Goal: Transaction & Acquisition: Purchase product/service

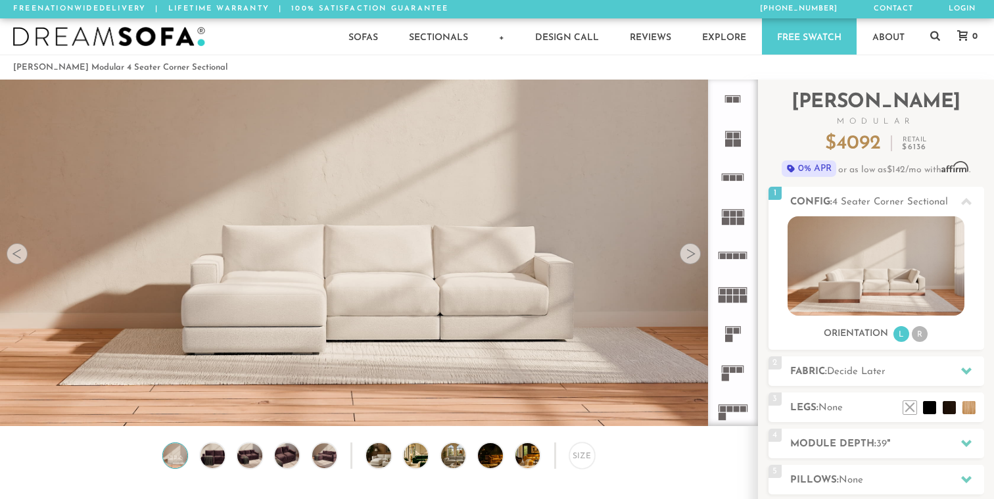
scroll to position [14612, 994]
click at [733, 220] on rect at bounding box center [734, 221] width 6 height 7
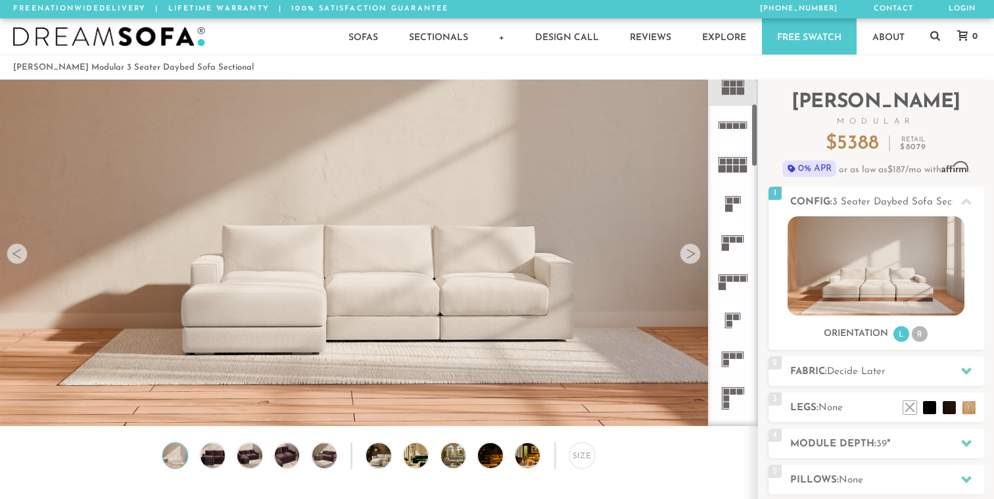
scroll to position [151, 0]
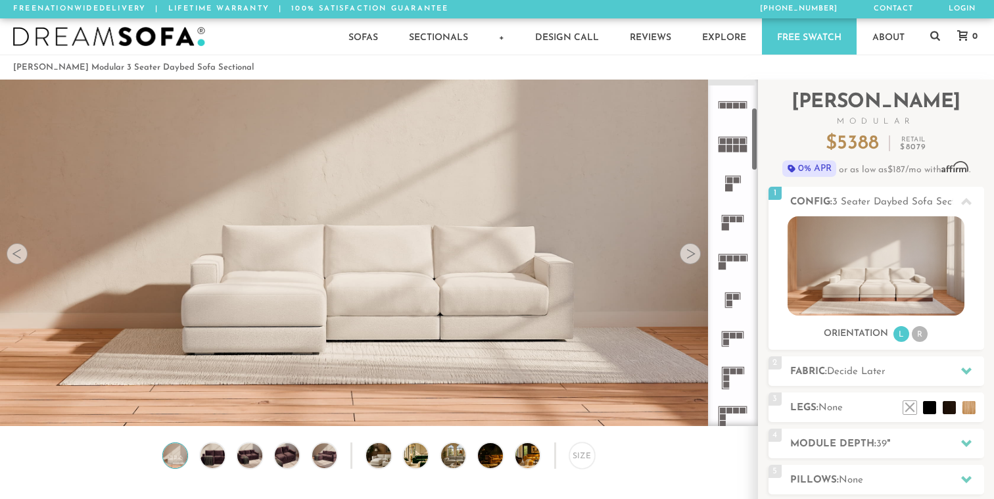
click at [729, 333] on icon at bounding box center [733, 339] width 39 height 39
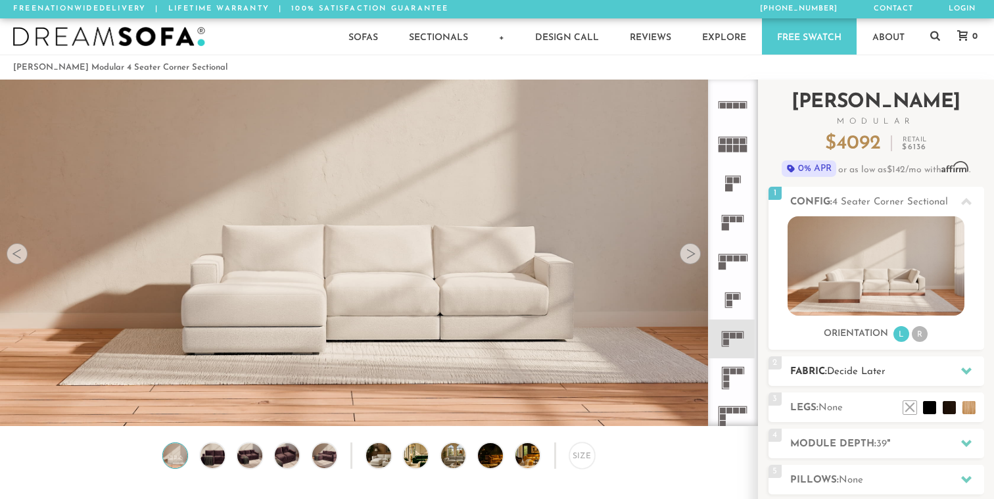
click at [864, 377] on span "Decide Later" at bounding box center [856, 372] width 59 height 10
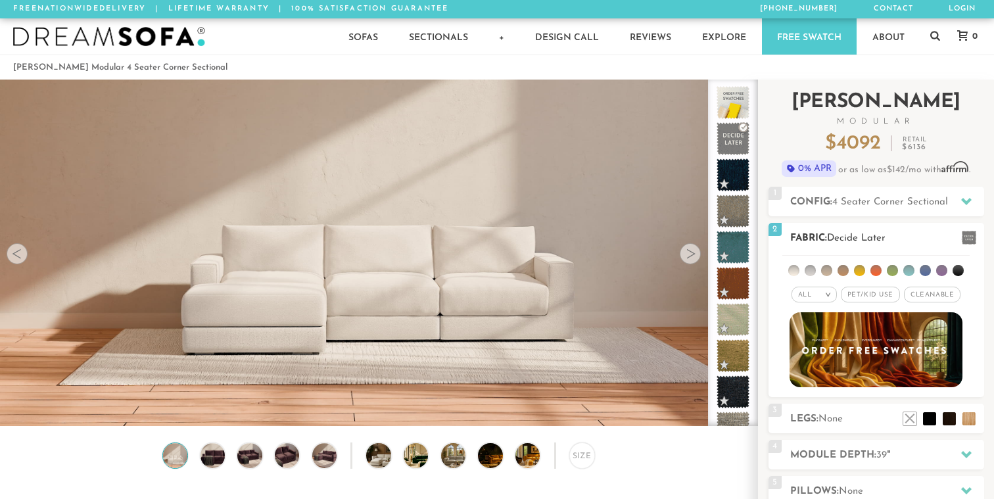
click at [910, 272] on li at bounding box center [909, 270] width 11 height 11
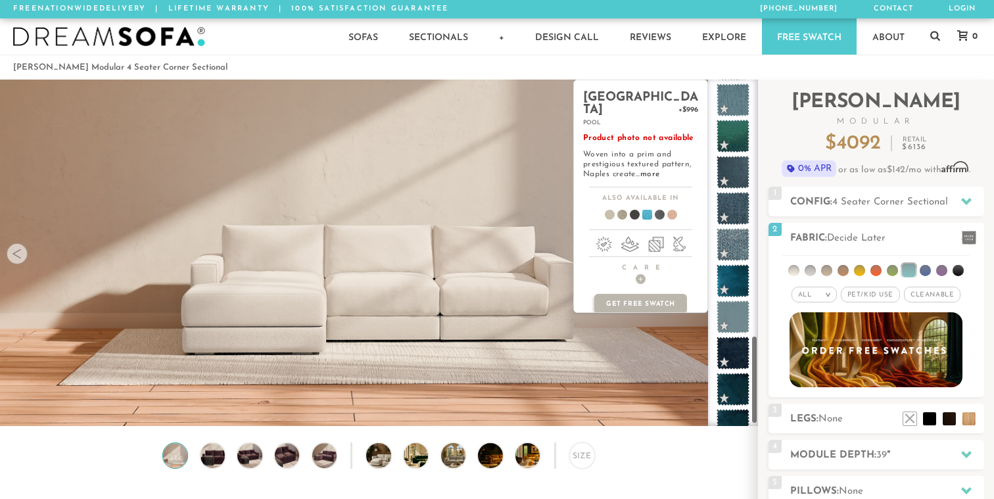
scroll to position [1001, 0]
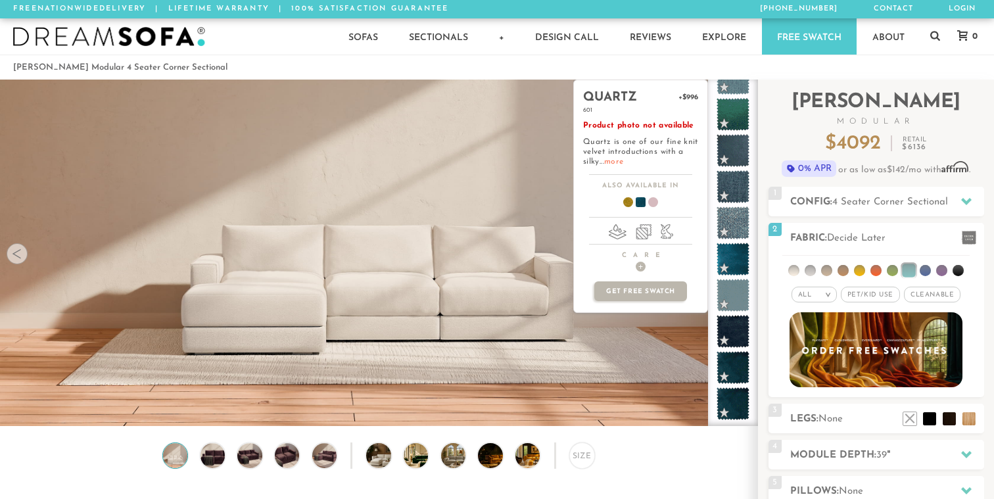
click at [617, 161] on link "more" at bounding box center [613, 162] width 19 height 8
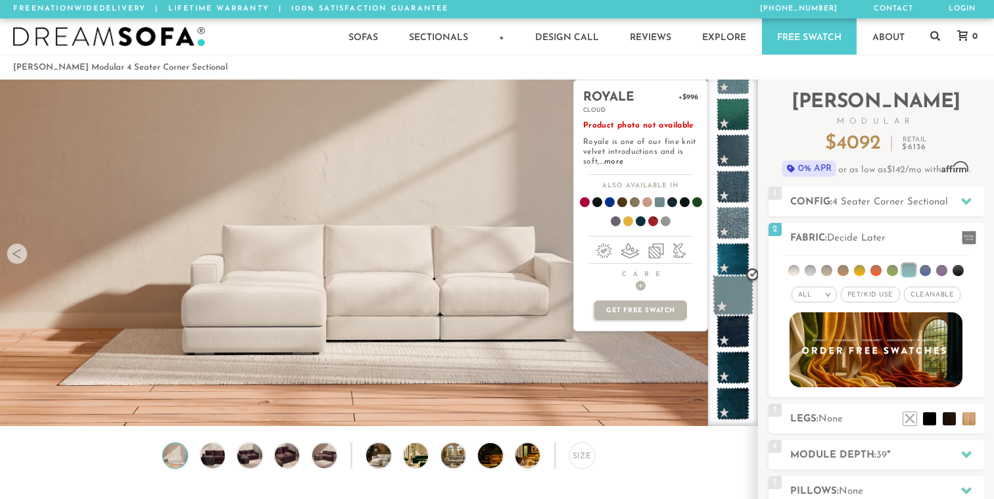
click at [730, 295] on span at bounding box center [733, 295] width 41 height 41
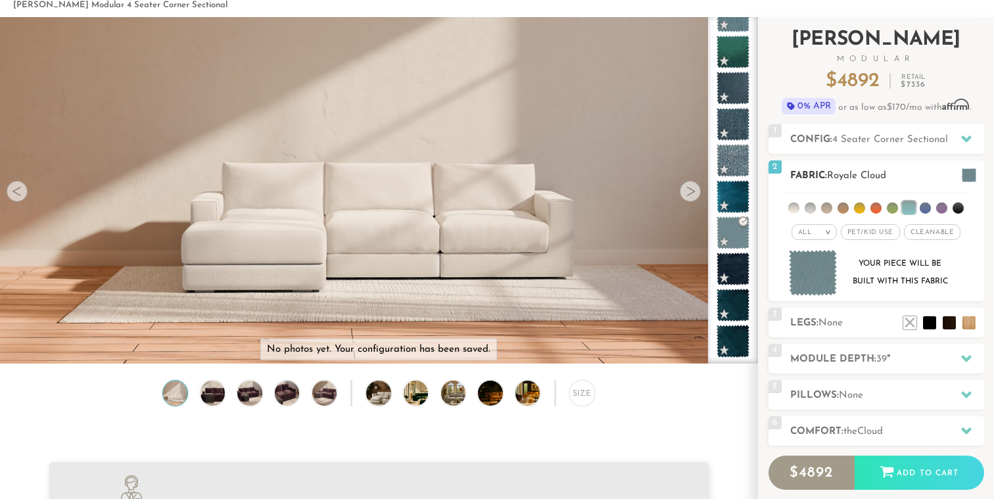
scroll to position [63, 0]
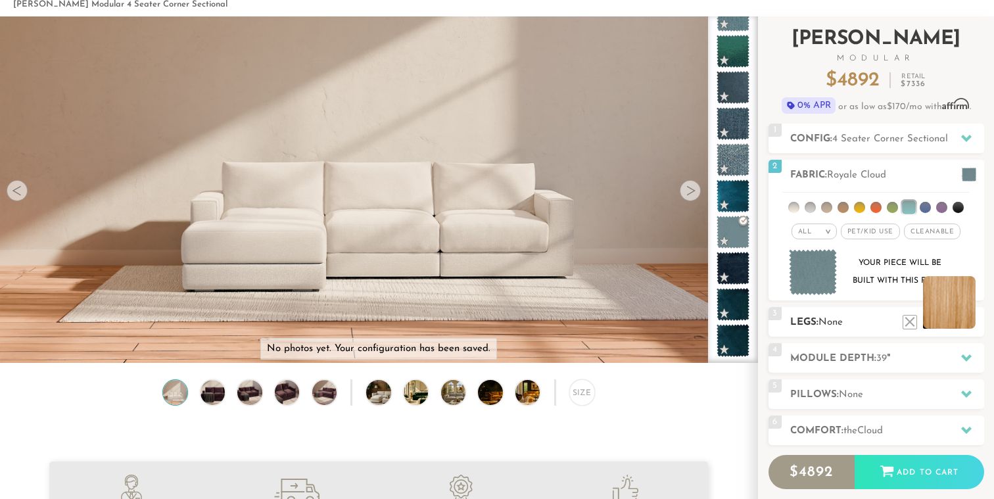
click at [967, 329] on div "3 Legs: None $0 $199 Nailheads:" at bounding box center [877, 322] width 216 height 30
click at [969, 322] on li at bounding box center [949, 302] width 53 height 53
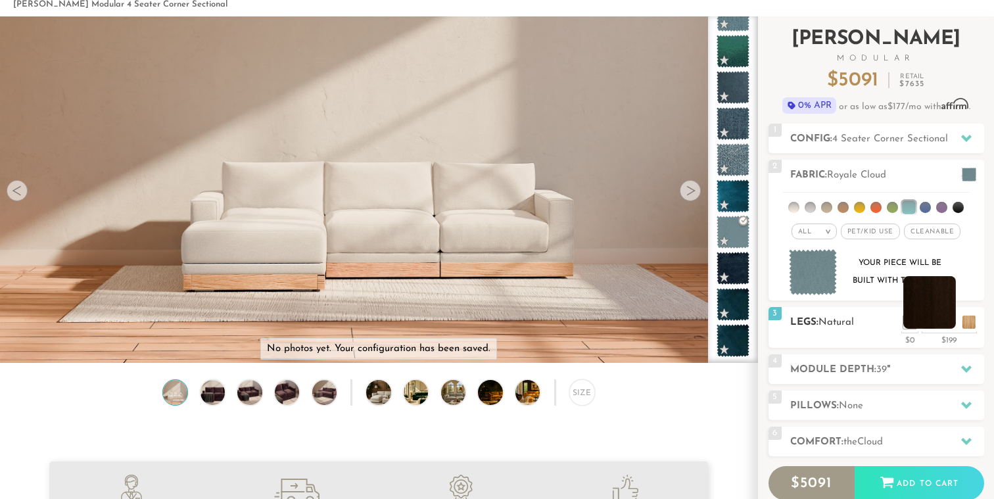
click at [949, 322] on li at bounding box center [930, 302] width 53 height 53
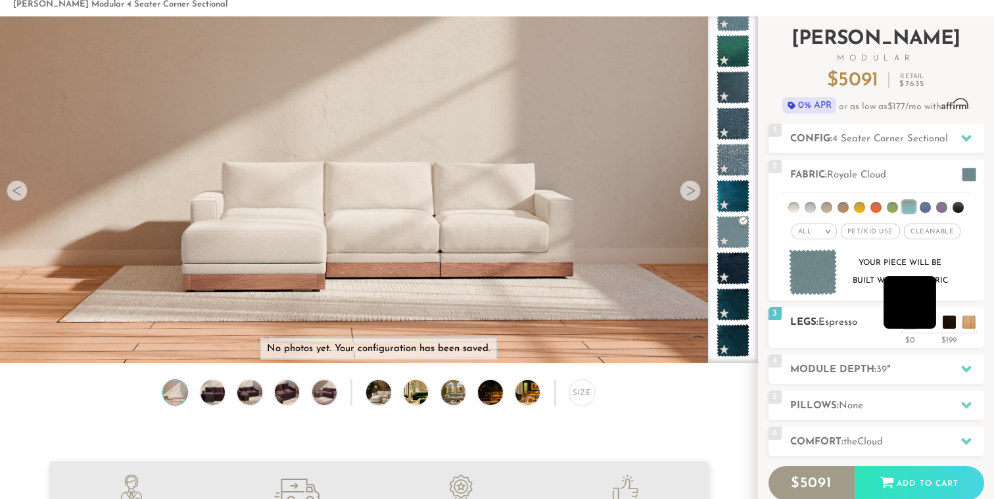
click at [927, 324] on li at bounding box center [910, 302] width 53 height 53
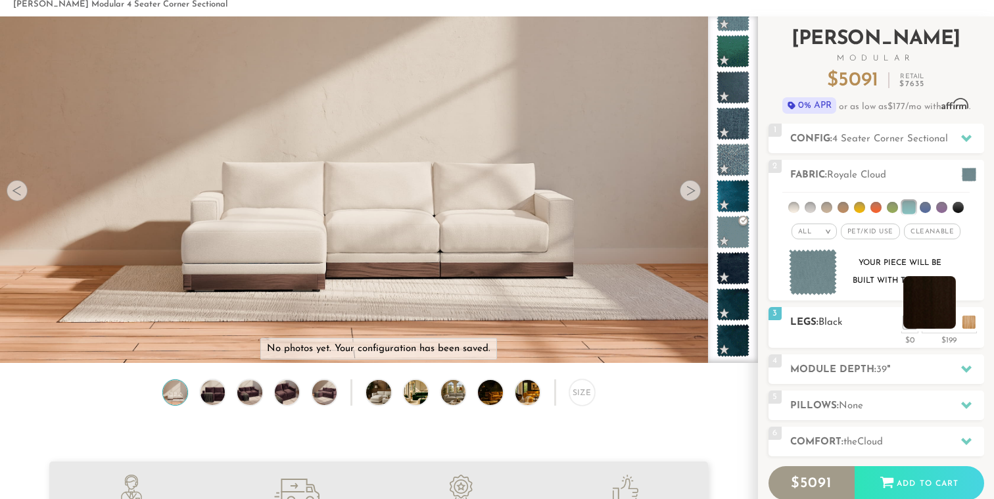
click at [948, 320] on li at bounding box center [930, 302] width 53 height 53
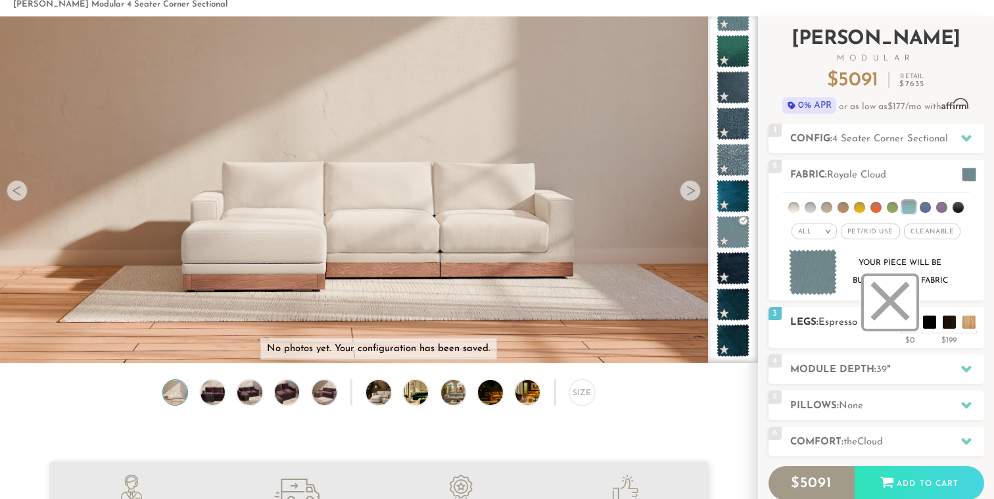
click at [911, 322] on li at bounding box center [890, 302] width 53 height 53
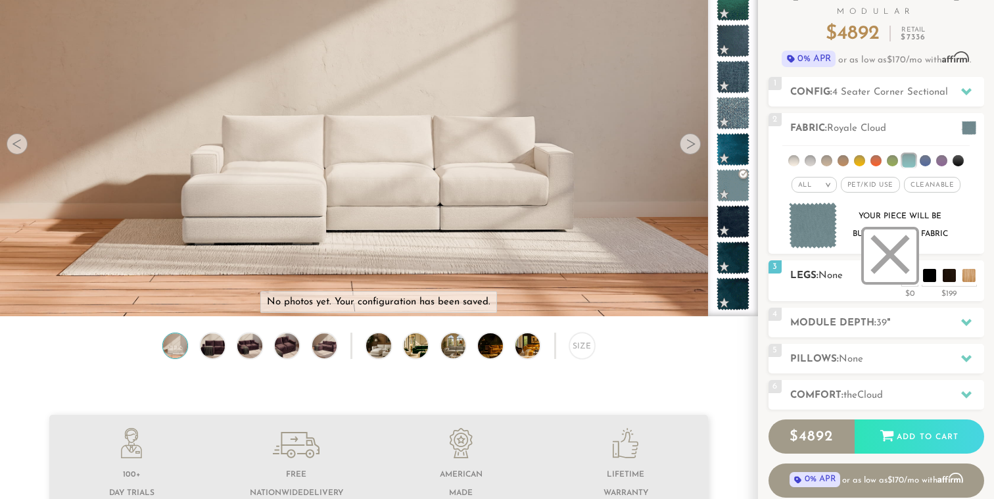
scroll to position [129, 0]
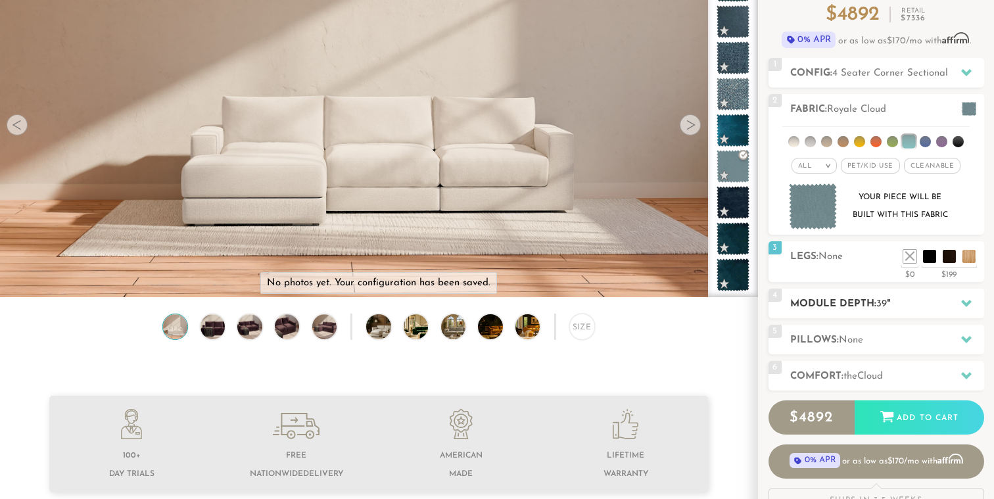
click at [914, 303] on h2 "Module Depth: 39 "" at bounding box center [888, 304] width 194 height 15
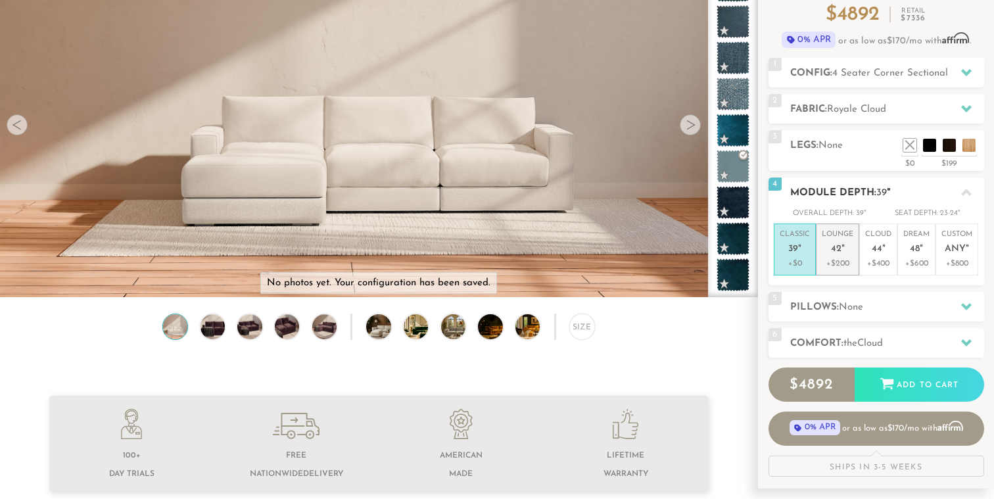
click at [846, 248] on p "Lounge 42 "" at bounding box center [838, 244] width 32 height 28
click at [794, 251] on span "39" at bounding box center [794, 249] width 10 height 11
click at [879, 254] on span "44" at bounding box center [877, 249] width 11 height 11
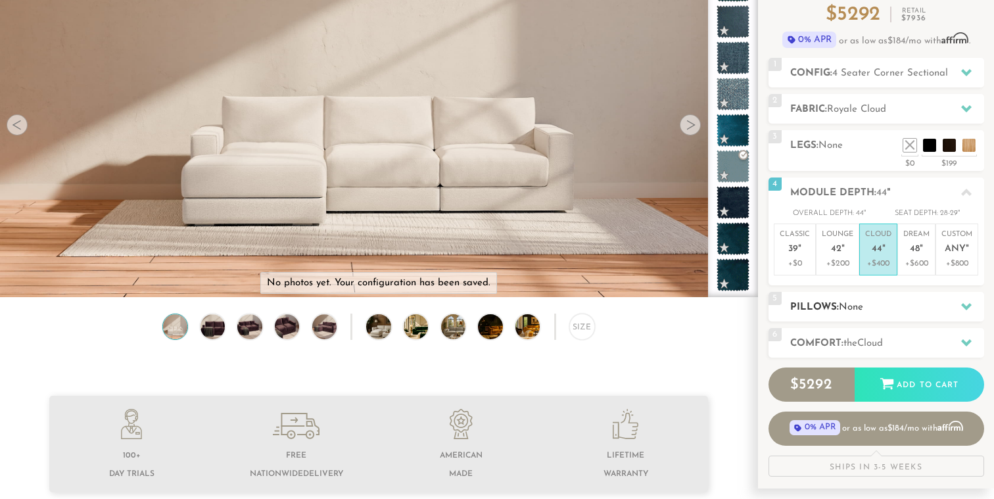
click at [868, 305] on h2 "Pillows: None" at bounding box center [888, 307] width 194 height 15
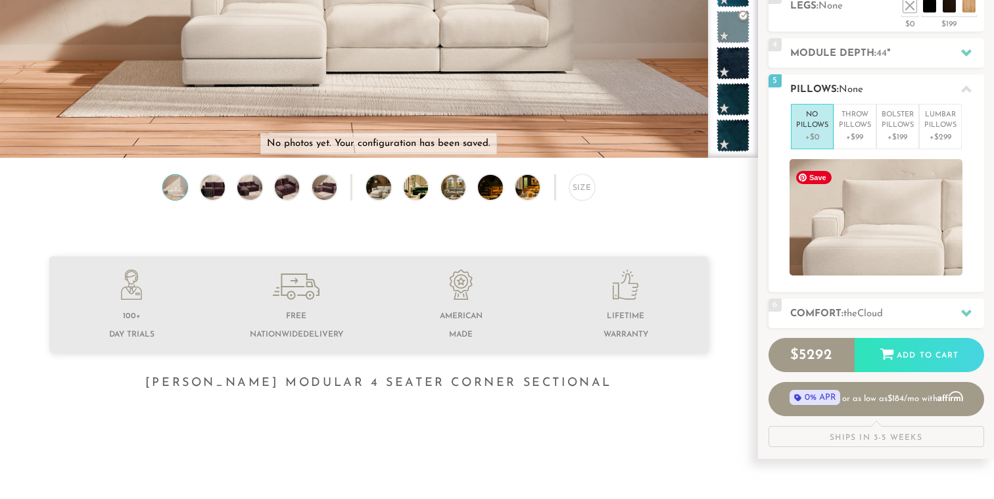
scroll to position [271, 0]
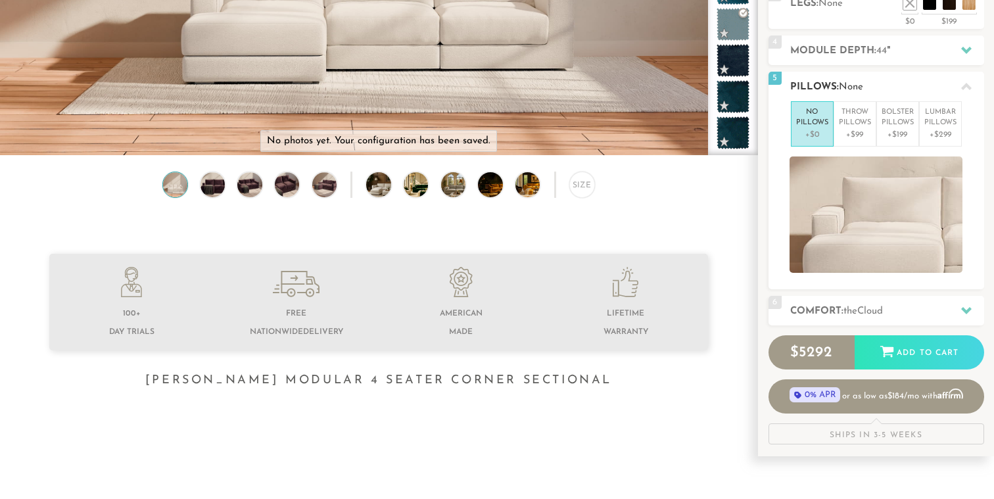
click at [868, 306] on span "Cloud" at bounding box center [871, 311] width 26 height 10
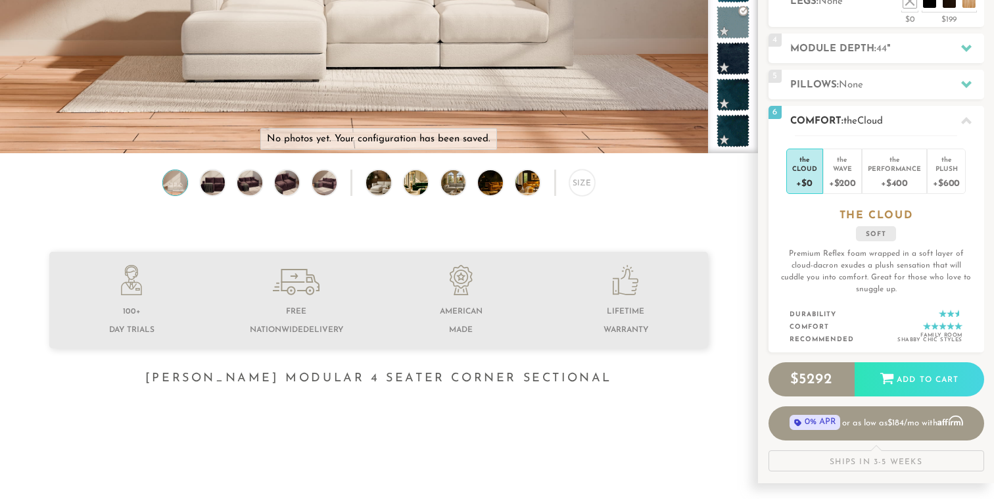
scroll to position [268, 0]
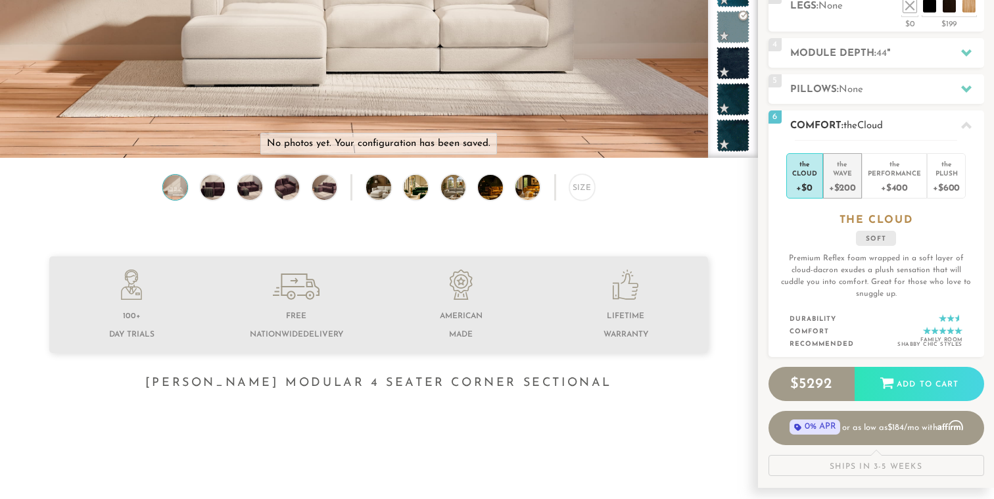
click at [843, 178] on div "+$200" at bounding box center [842, 187] width 27 height 19
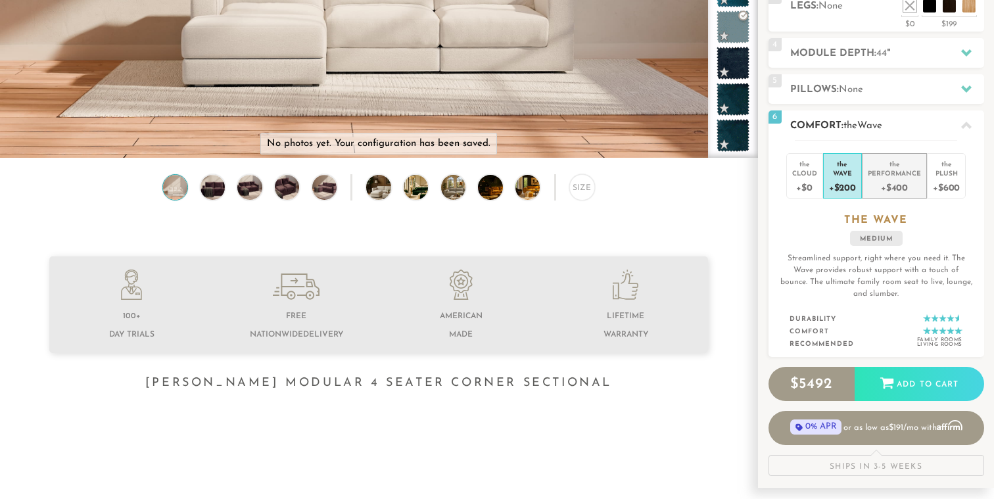
click at [883, 178] on div "+$400" at bounding box center [894, 187] width 53 height 19
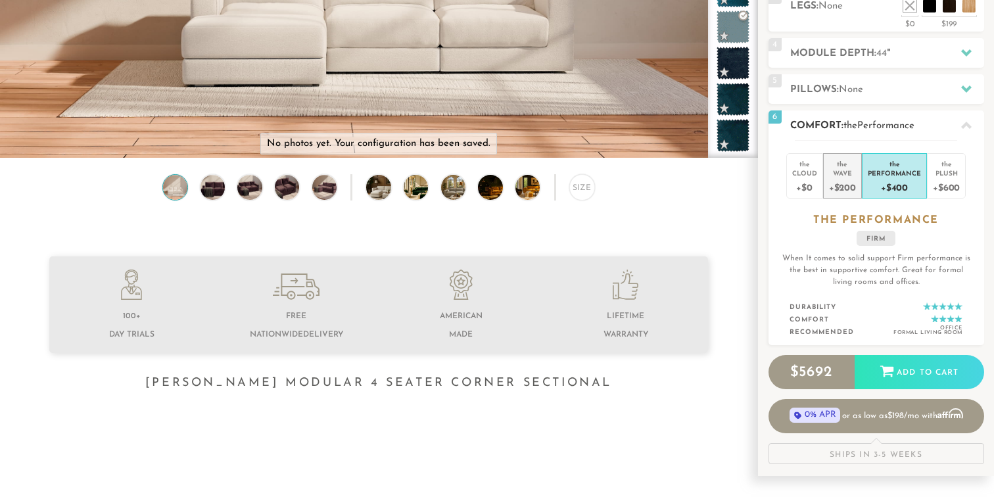
click at [842, 183] on div "+$200" at bounding box center [842, 187] width 27 height 19
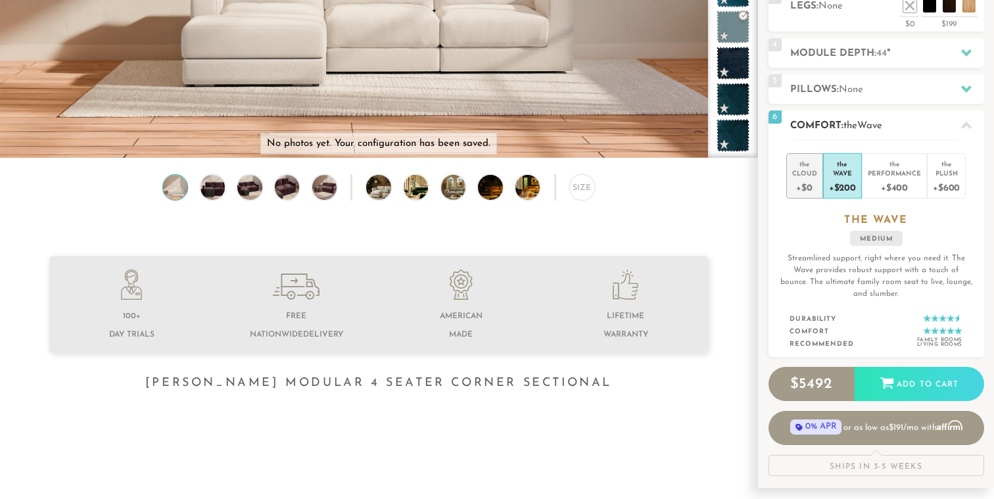
click at [803, 185] on div "+$0" at bounding box center [805, 187] width 25 height 19
click at [844, 187] on div "+$200" at bounding box center [842, 187] width 27 height 19
click at [944, 176] on div "Plush" at bounding box center [946, 172] width 27 height 9
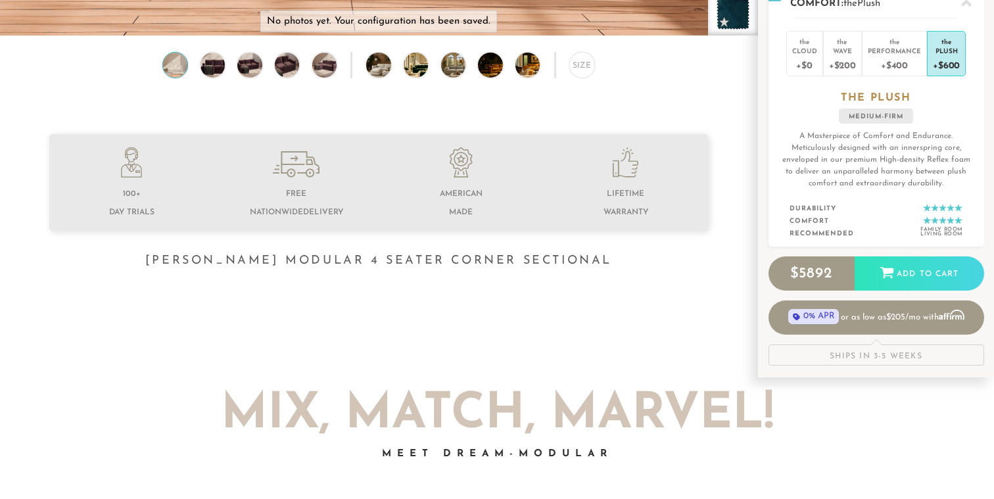
scroll to position [393, 0]
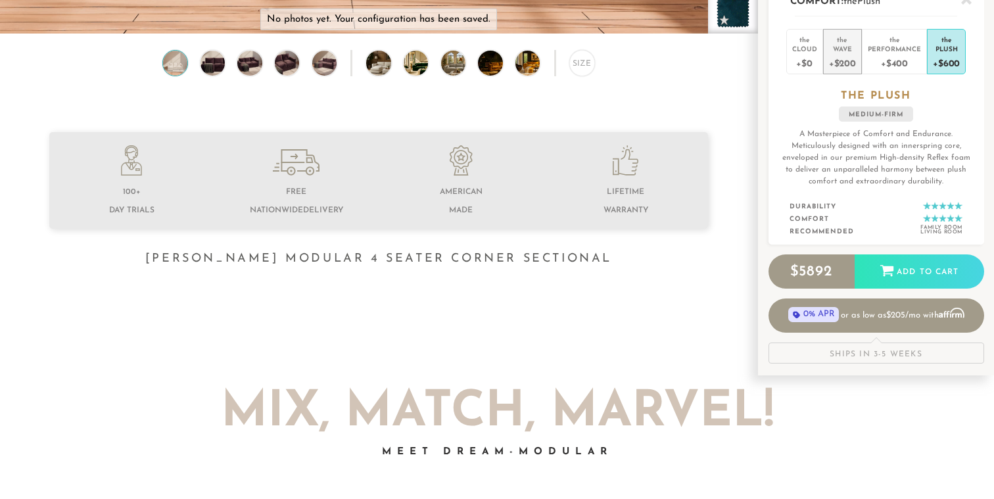
click at [825, 62] on li "the Wave +$200" at bounding box center [842, 51] width 39 height 45
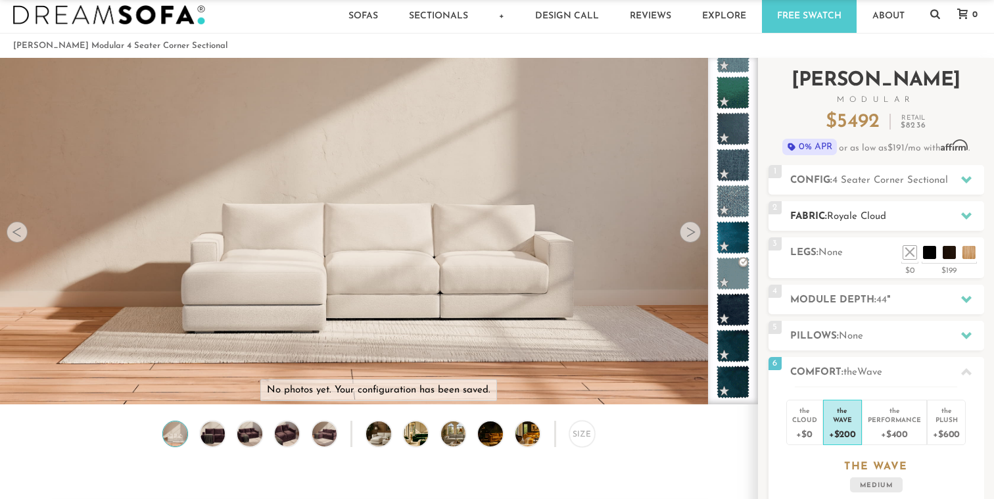
scroll to position [0, 0]
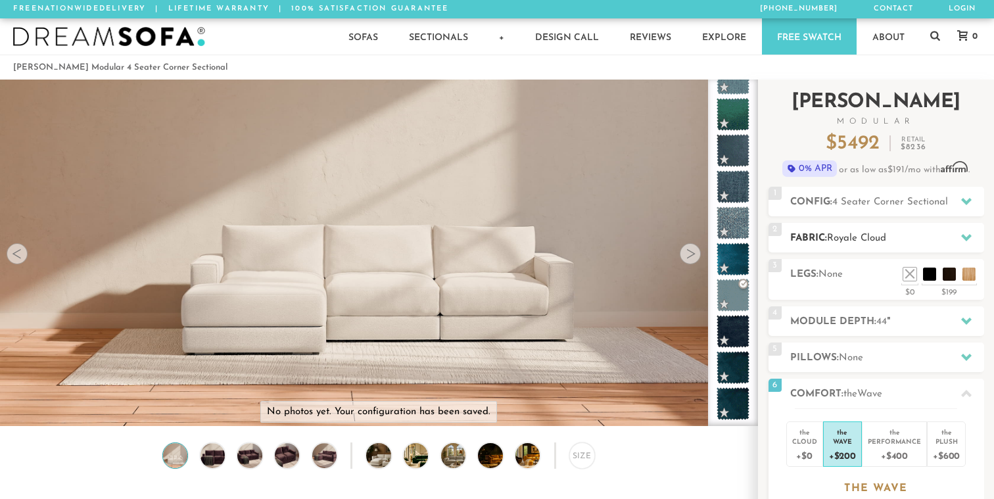
click at [855, 234] on span "Royale Cloud" at bounding box center [856, 238] width 59 height 10
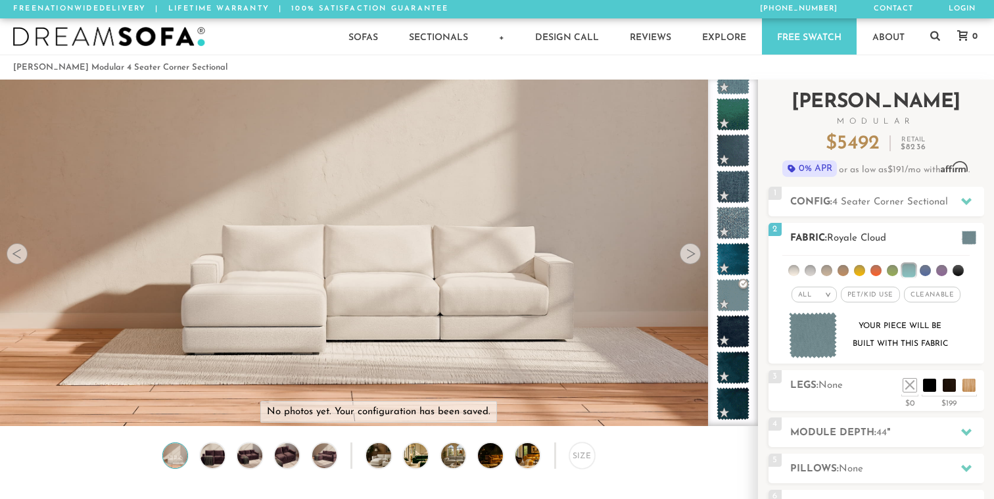
click at [925, 269] on li at bounding box center [925, 270] width 11 height 11
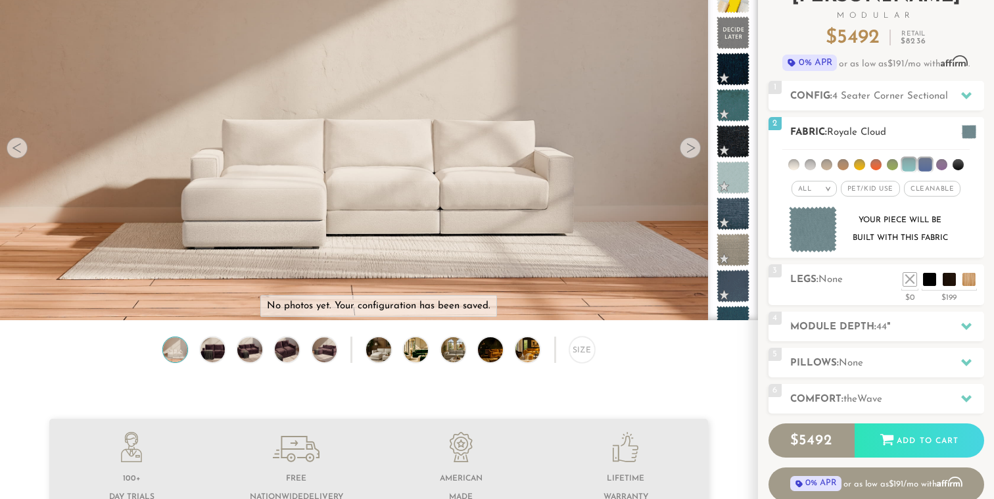
scroll to position [107, 0]
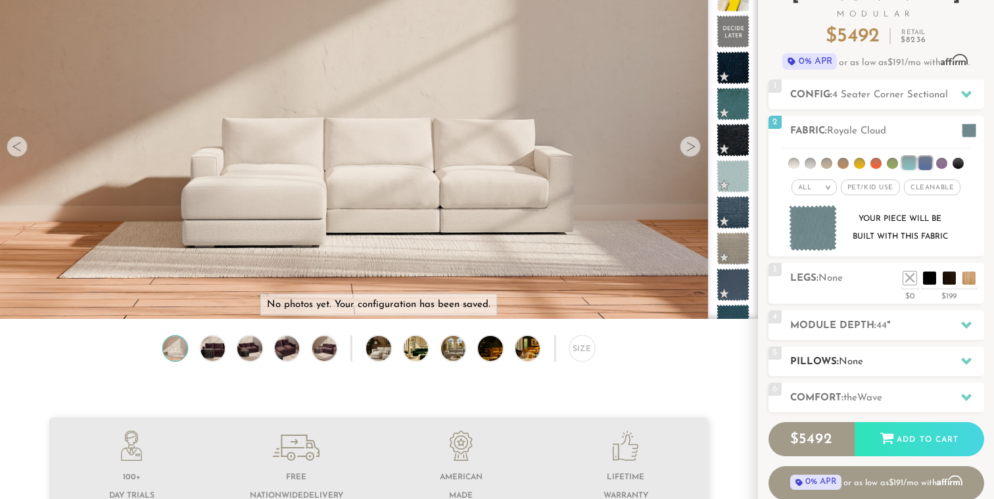
click at [904, 351] on div "5 Pillows: None" at bounding box center [877, 362] width 216 height 30
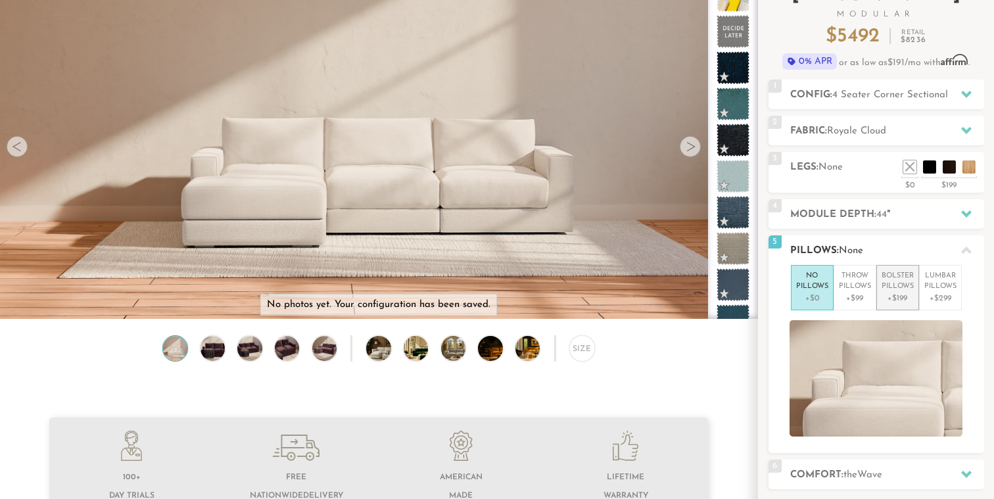
click at [904, 285] on p "Bolster Pillows" at bounding box center [898, 282] width 32 height 22
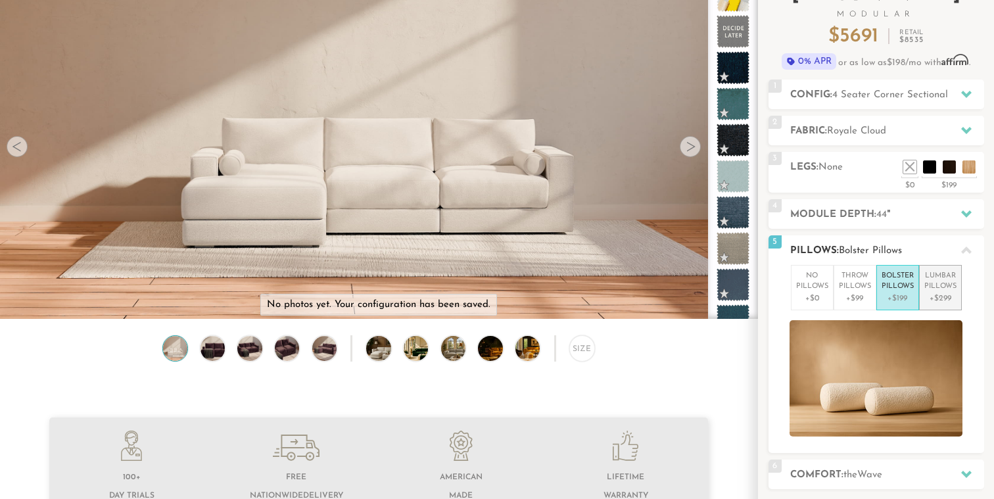
click at [936, 287] on p "[MEDICAL_DATA] Pillows" at bounding box center [941, 282] width 32 height 22
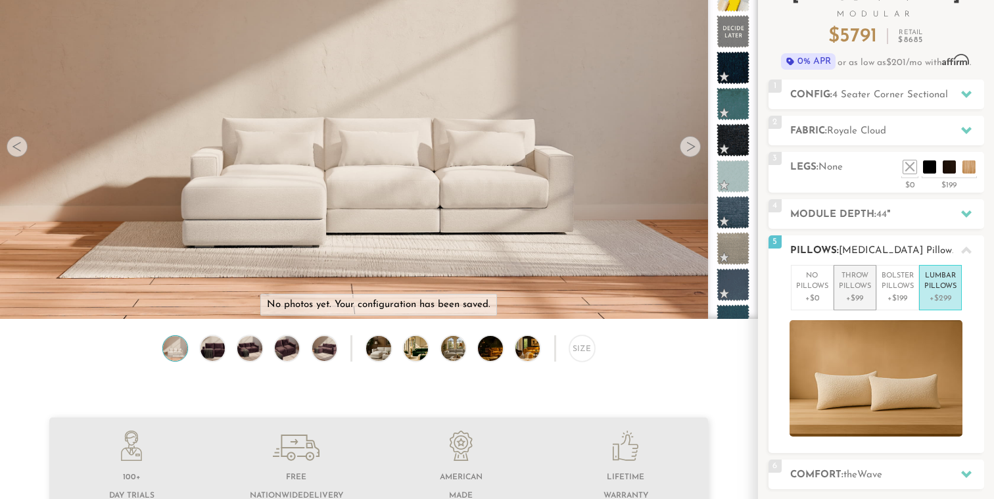
click at [842, 286] on p "Throw Pillows" at bounding box center [855, 282] width 32 height 22
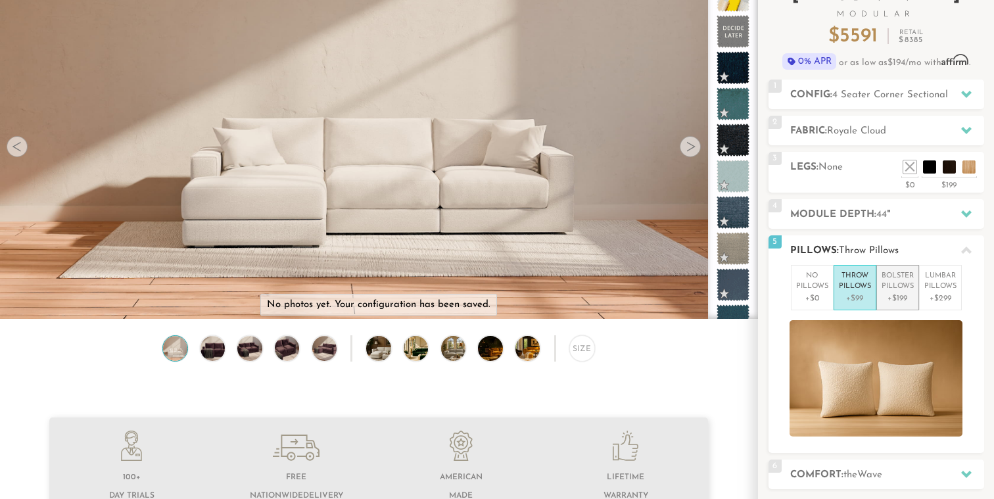
click at [908, 289] on p "Bolster Pillows" at bounding box center [898, 282] width 32 height 22
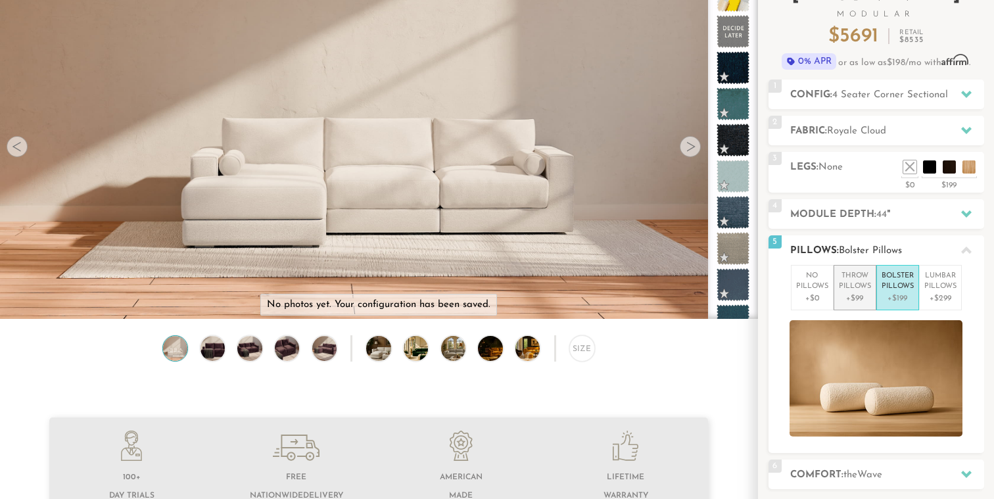
click at [860, 291] on p "Throw Pillows" at bounding box center [855, 282] width 32 height 22
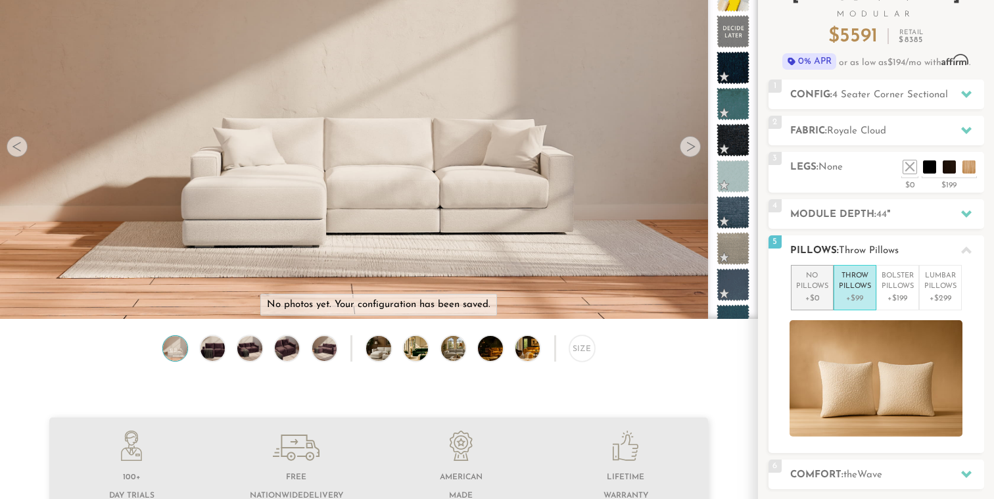
click at [822, 292] on p "No Pillows" at bounding box center [812, 282] width 32 height 22
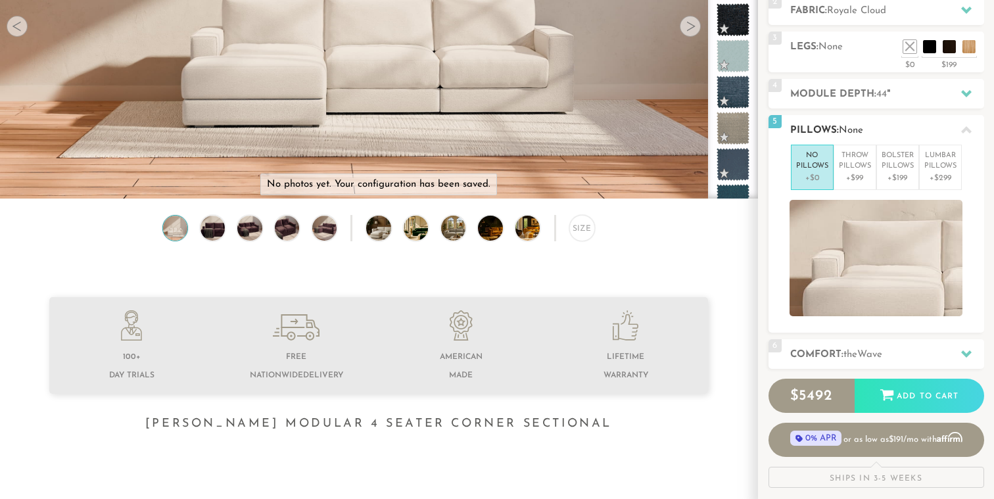
scroll to position [229, 0]
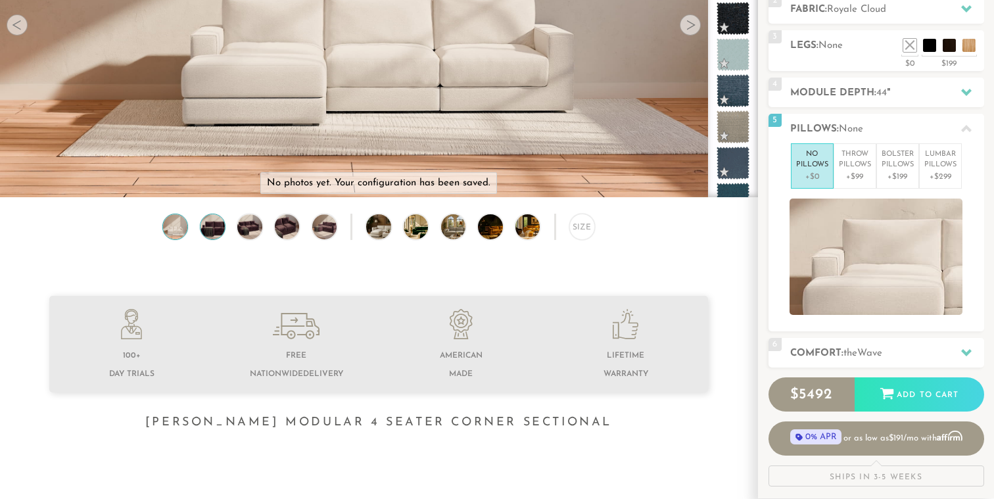
click at [214, 229] on img at bounding box center [213, 226] width 30 height 24
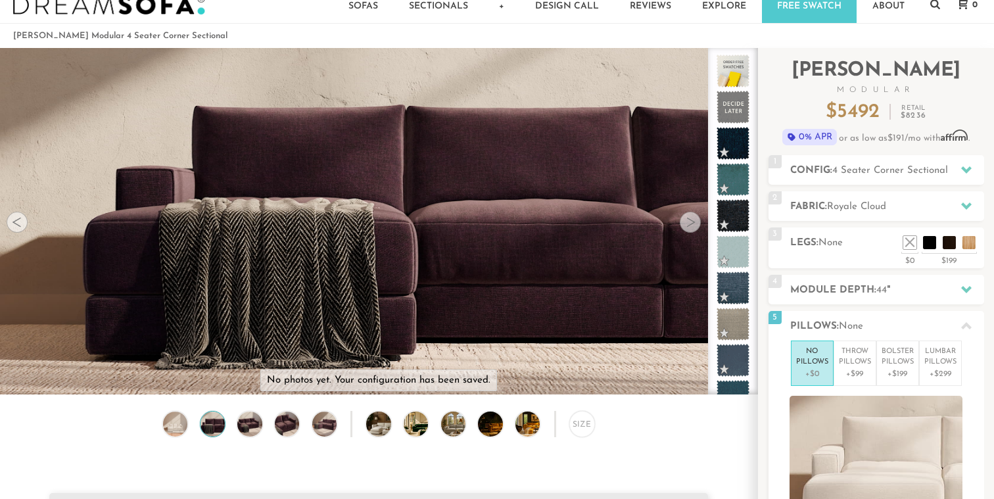
scroll to position [22, 0]
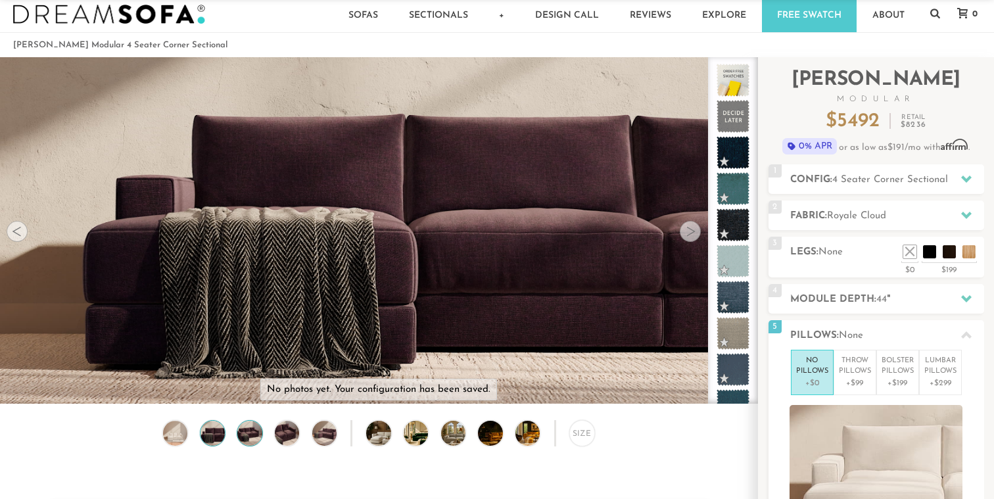
click at [251, 428] on img at bounding box center [250, 433] width 30 height 24
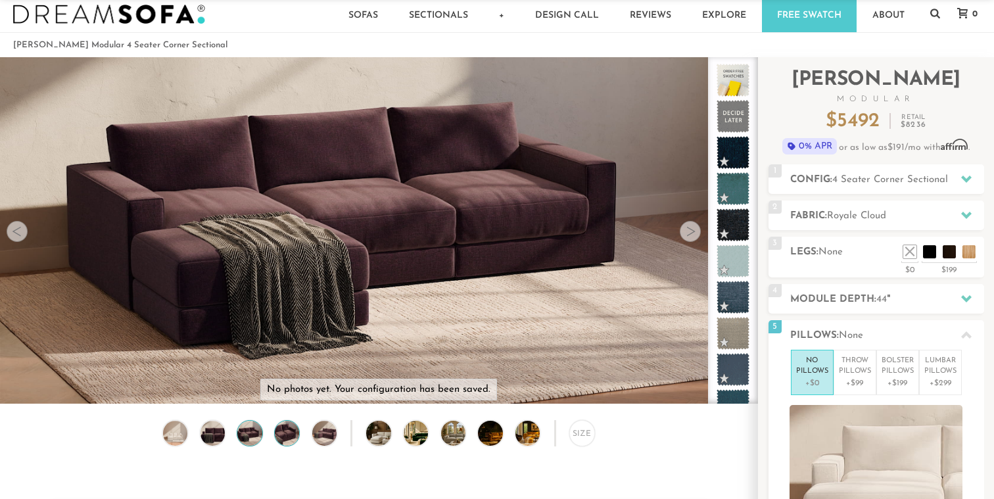
click at [283, 437] on img at bounding box center [287, 433] width 30 height 24
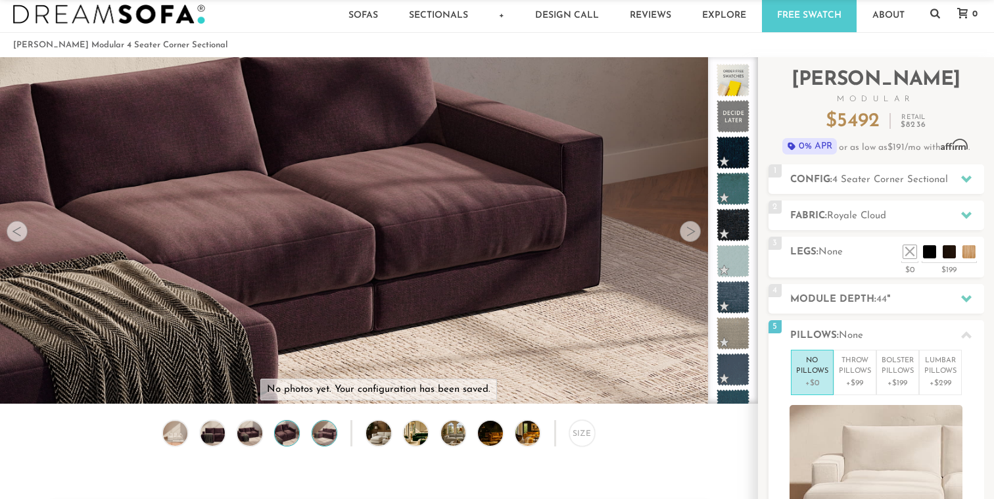
click at [316, 438] on img at bounding box center [325, 433] width 30 height 24
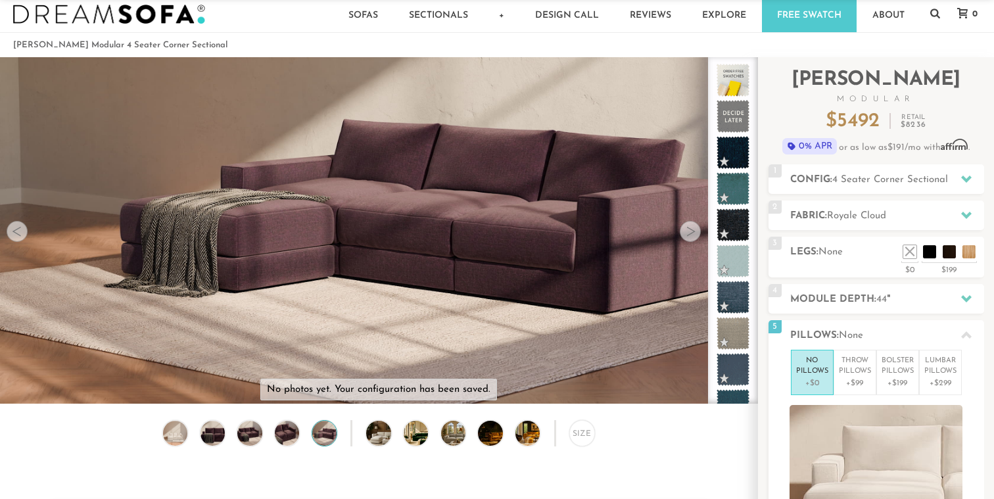
click at [364, 438] on div "Size" at bounding box center [379, 436] width 758 height 32
click at [376, 439] on img at bounding box center [388, 433] width 44 height 24
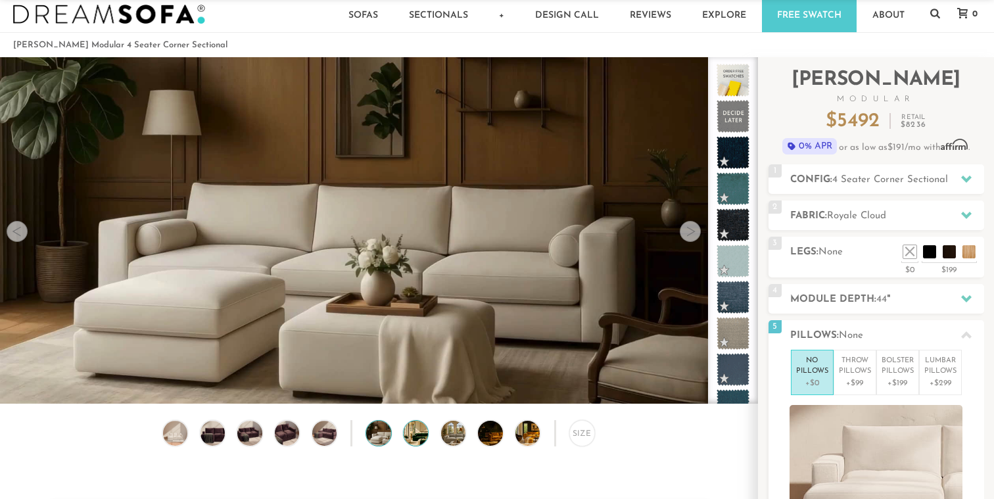
click at [418, 438] on img at bounding box center [426, 433] width 44 height 24
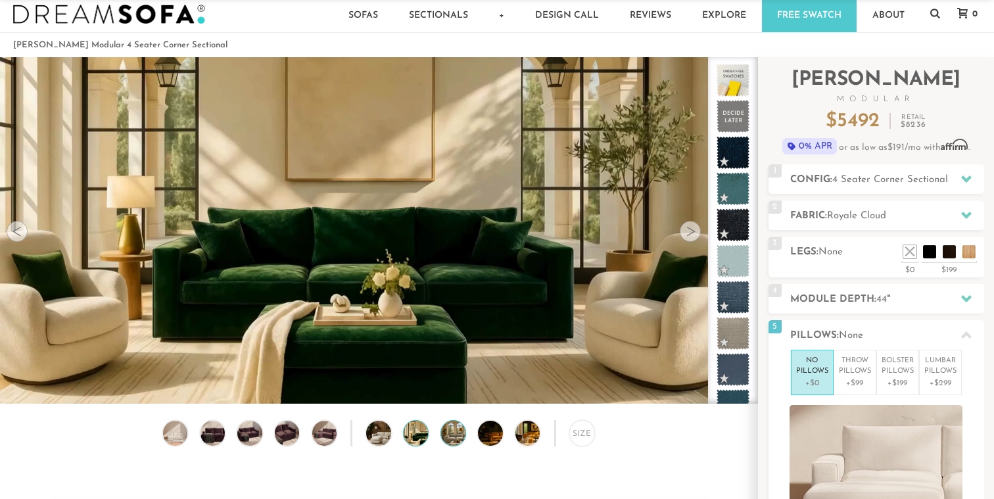
click at [451, 441] on img at bounding box center [463, 433] width 44 height 24
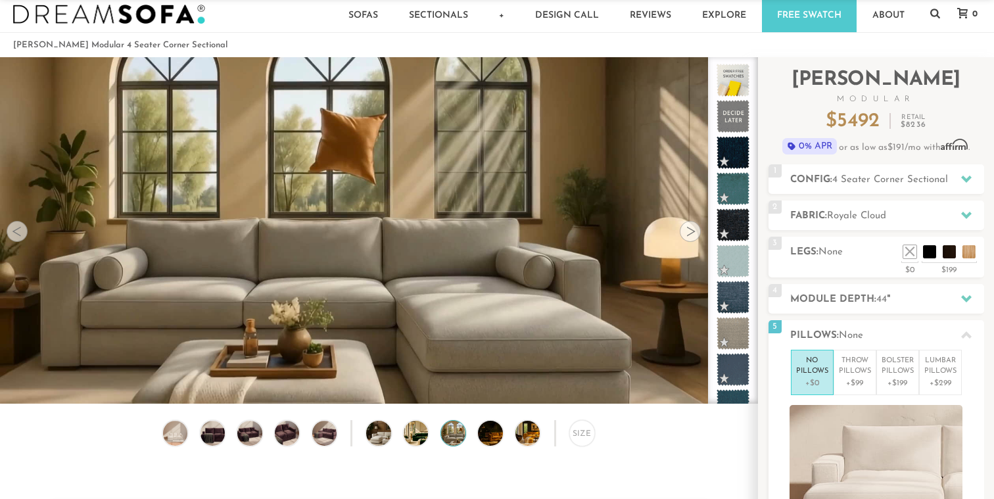
click at [484, 446] on div "Size" at bounding box center [379, 436] width 758 height 32
click at [492, 439] on img at bounding box center [500, 433] width 44 height 24
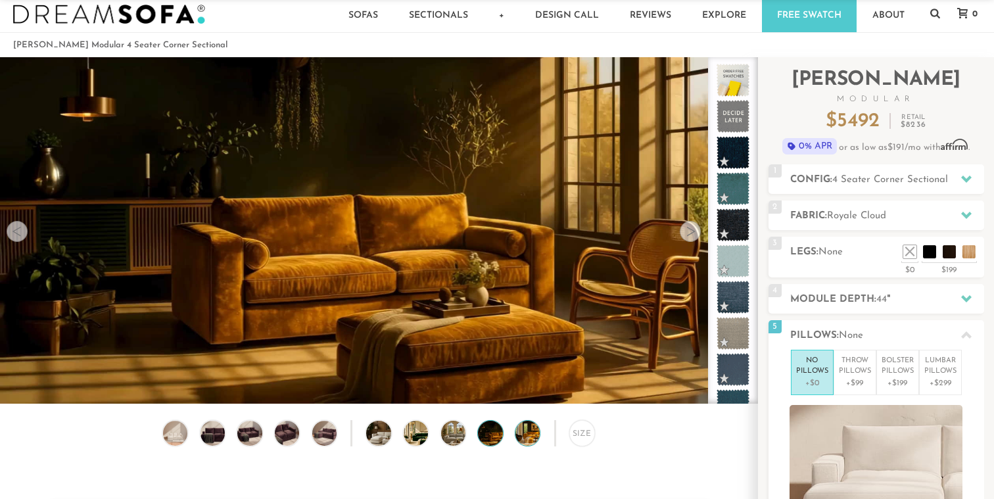
click at [529, 439] on img at bounding box center [538, 433] width 44 height 24
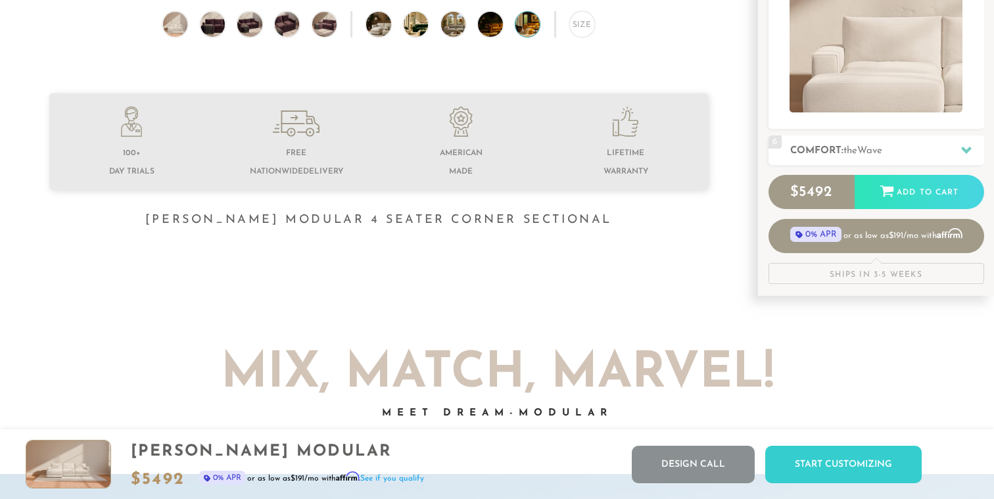
scroll to position [414, 0]
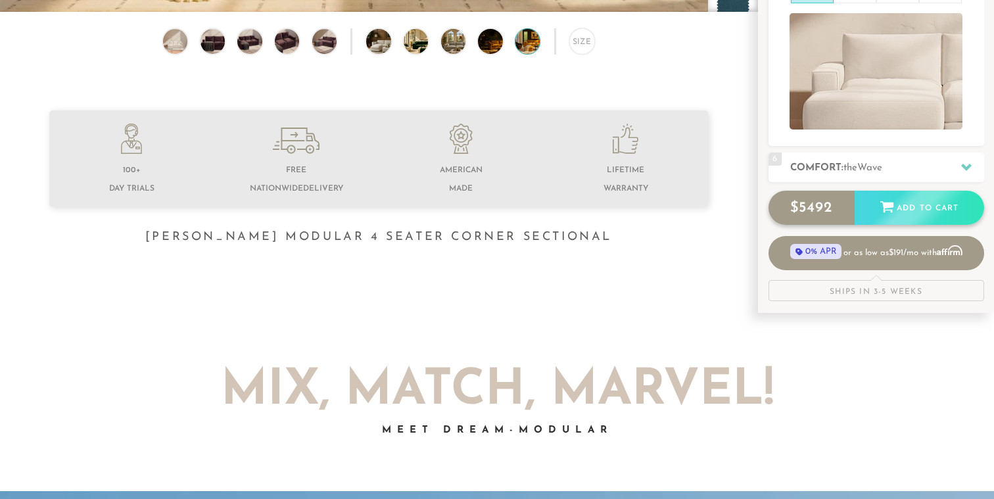
click at [913, 208] on div "Add to Cart" at bounding box center [920, 209] width 130 height 36
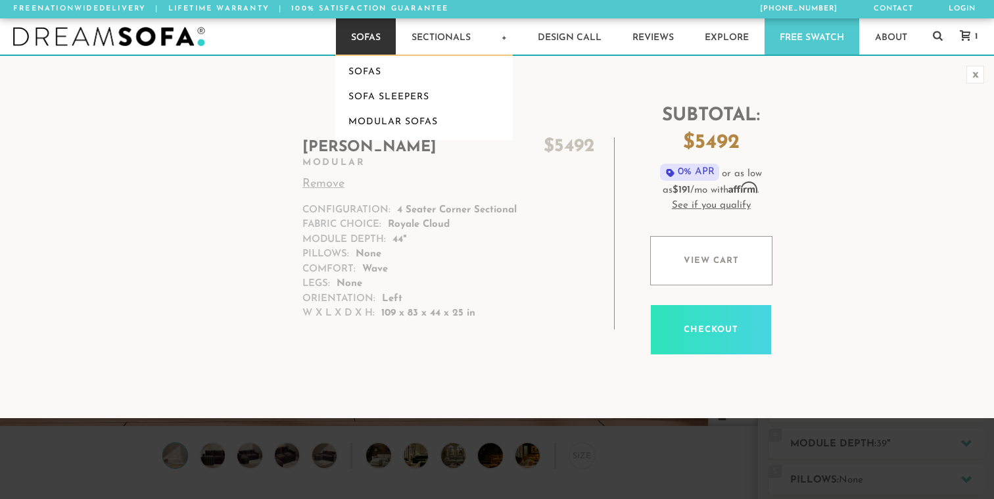
click at [362, 38] on link "Sofas" at bounding box center [366, 36] width 60 height 36
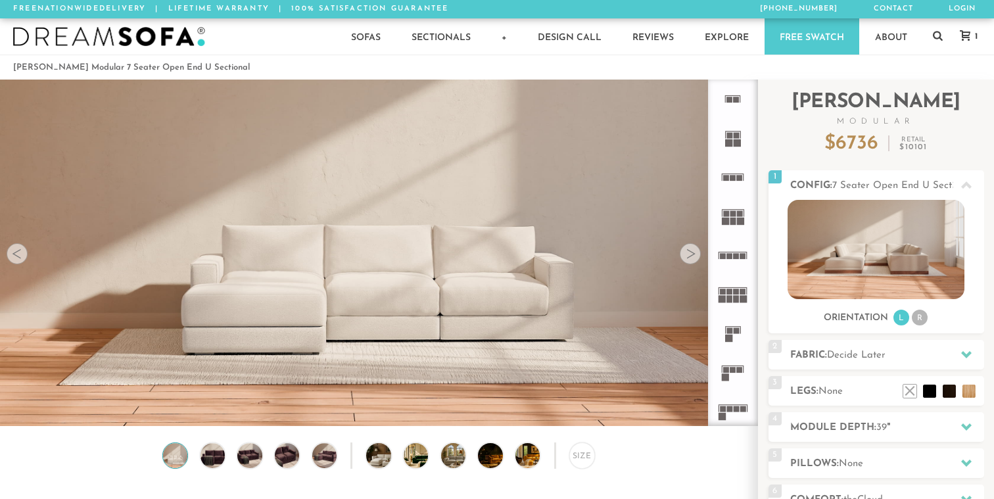
scroll to position [14612, 994]
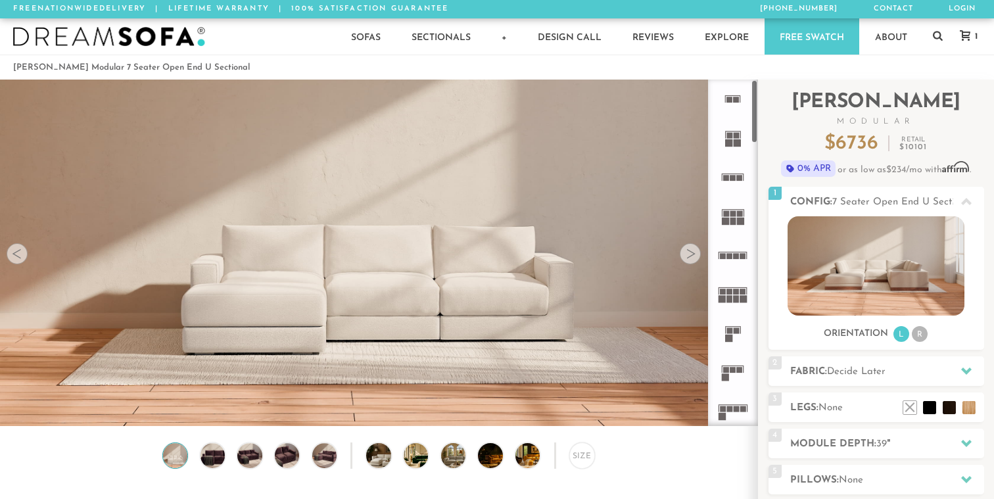
click at [731, 224] on rect at bounding box center [734, 221] width 6 height 7
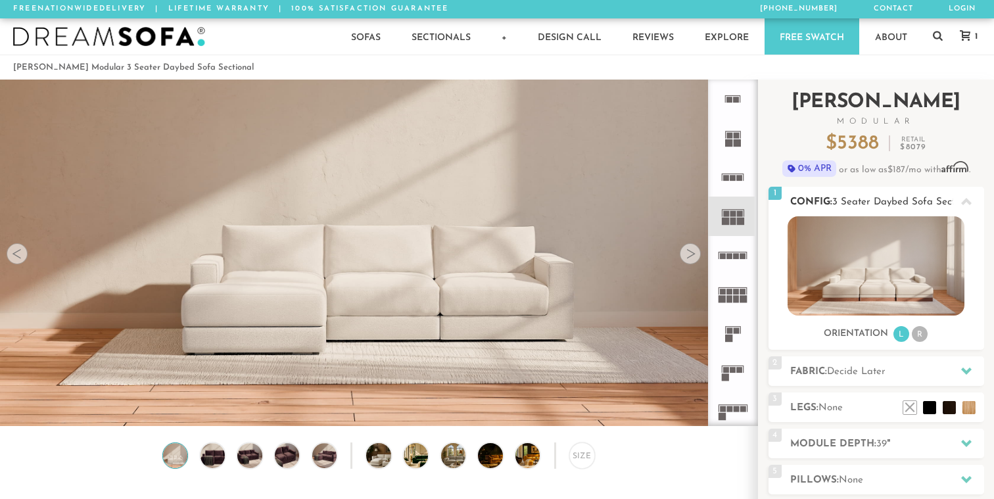
click at [921, 334] on li "R" at bounding box center [920, 334] width 16 height 16
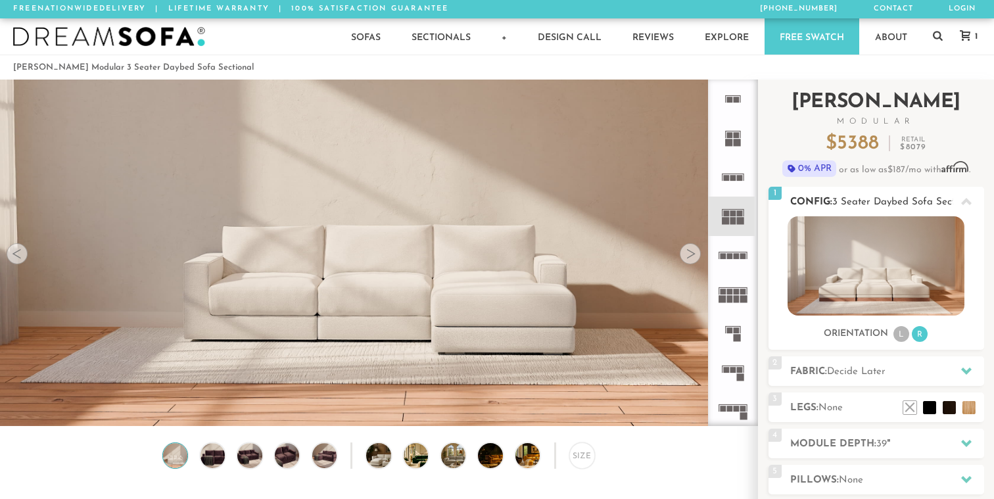
click at [903, 335] on li "L" at bounding box center [902, 334] width 16 height 16
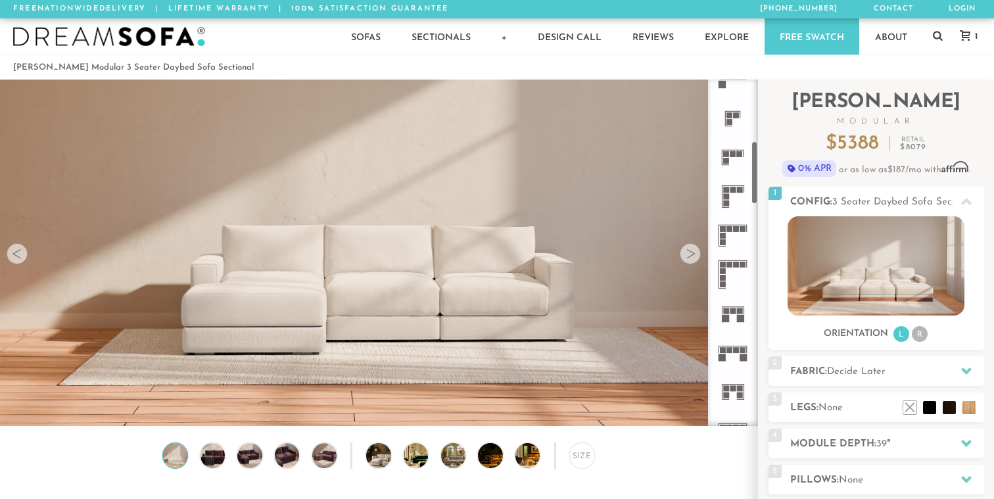
scroll to position [334, 0]
click at [735, 304] on icon at bounding box center [733, 311] width 39 height 39
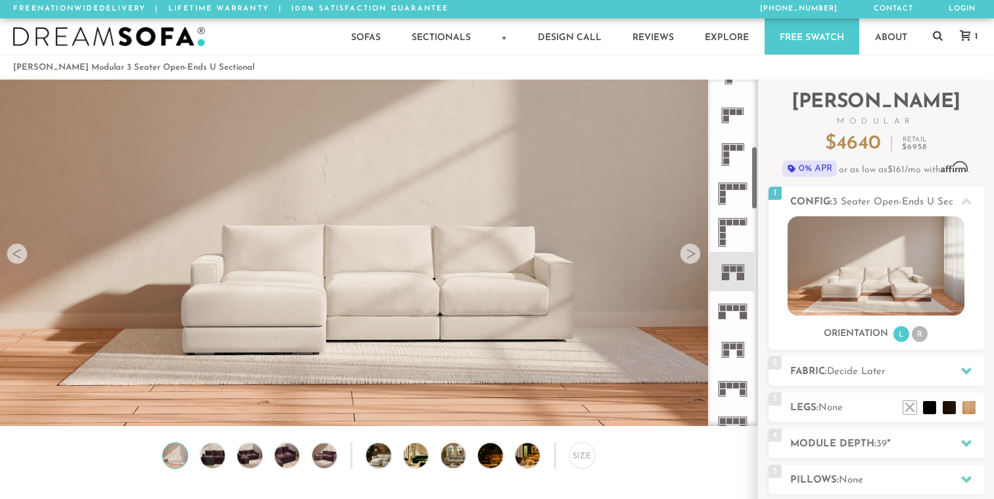
scroll to position [378, 0]
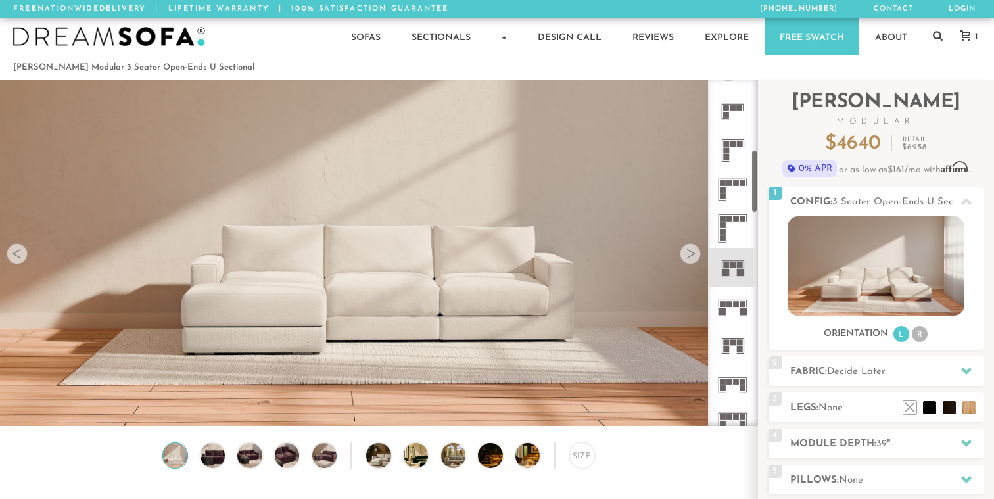
click at [733, 342] on rect at bounding box center [734, 342] width 6 height 6
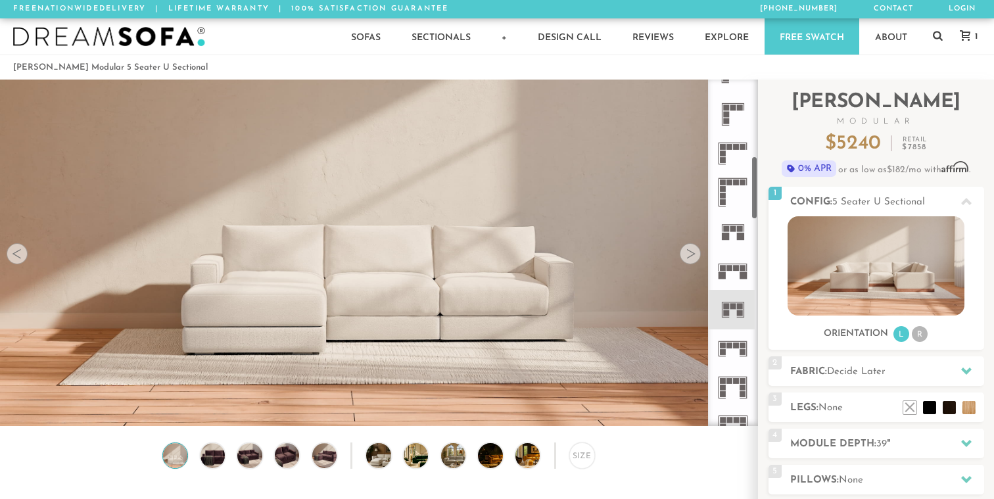
scroll to position [416, 0]
click at [733, 342] on icon at bounding box center [733, 347] width 39 height 39
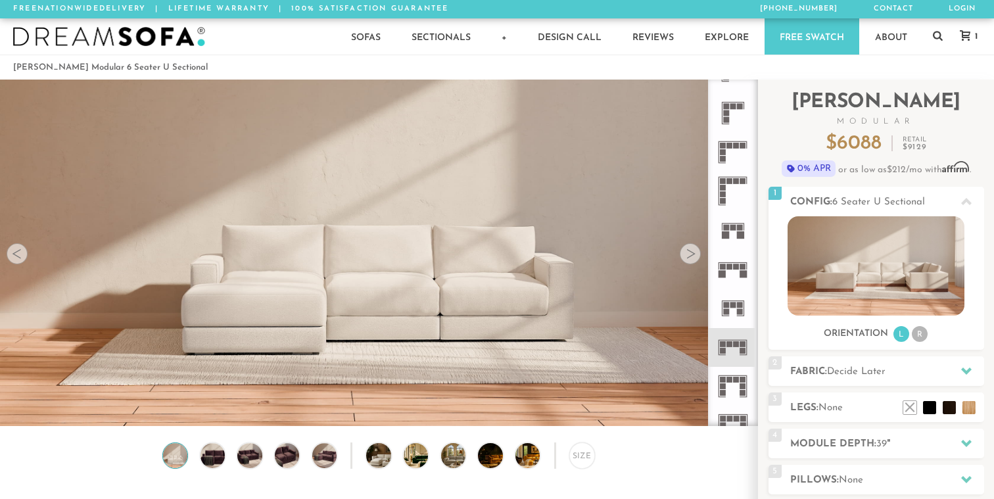
click at [732, 311] on icon at bounding box center [733, 308] width 39 height 39
